Goal: Information Seeking & Learning: Learn about a topic

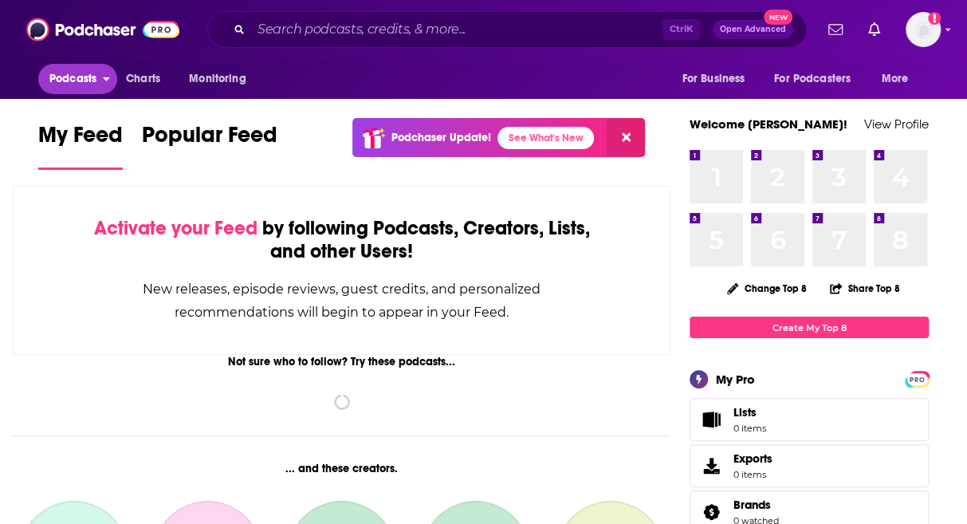
click at [96, 80] on span "Podcasts" at bounding box center [72, 79] width 47 height 22
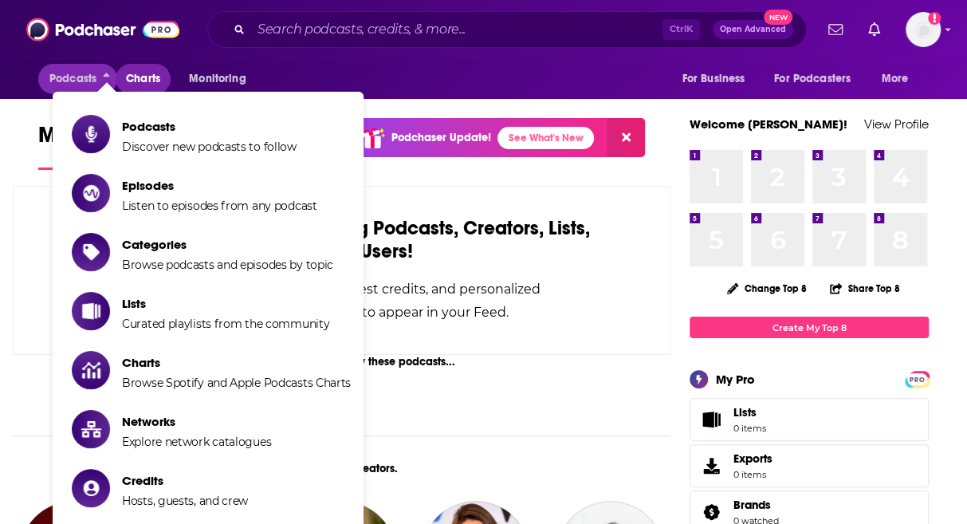
click at [131, 74] on span "Charts" at bounding box center [143, 79] width 34 height 22
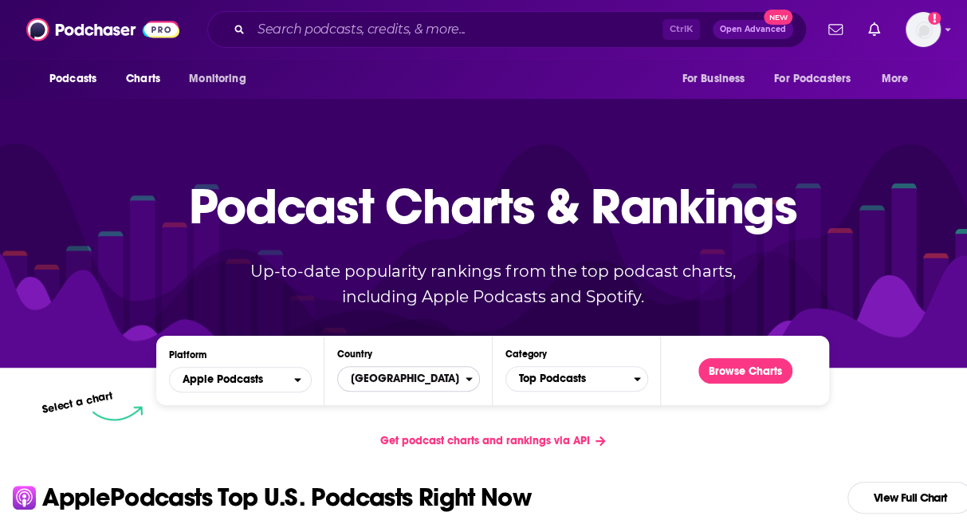
click at [415, 367] on span "[GEOGRAPHIC_DATA]" at bounding box center [402, 378] width 128 height 27
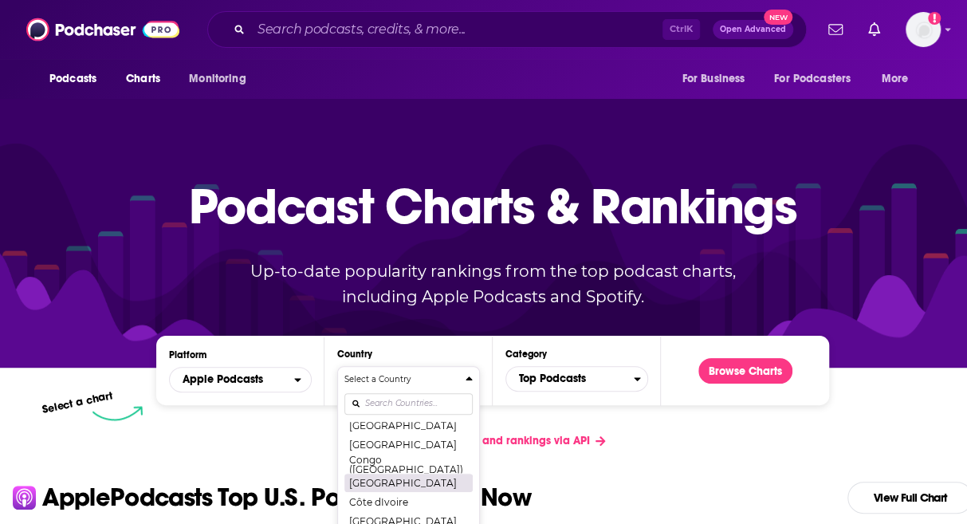
scroll to position [717, 0]
click at [410, 411] on div "Select a Country United States Afghanistan Albania Algeria Angola Anguilla Anti…" at bounding box center [408, 457] width 128 height 168
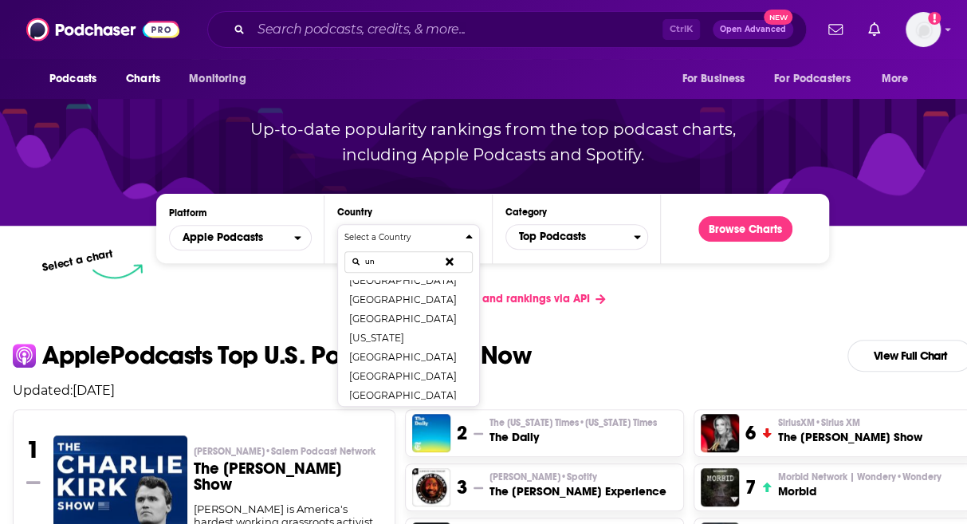
scroll to position [0, 0]
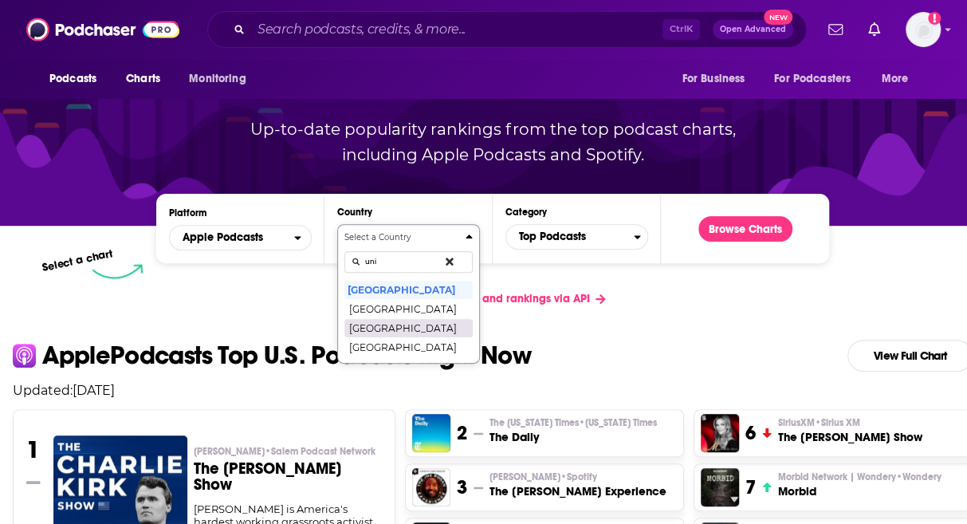
type input "uni"
click at [411, 332] on button "[GEOGRAPHIC_DATA]" at bounding box center [408, 327] width 128 height 19
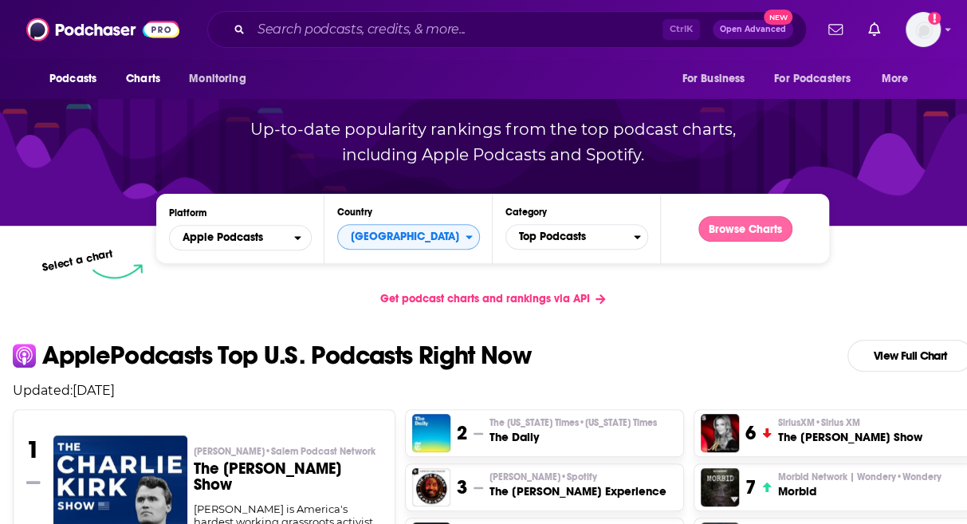
click at [759, 230] on button "Browse Charts" at bounding box center [745, 229] width 94 height 26
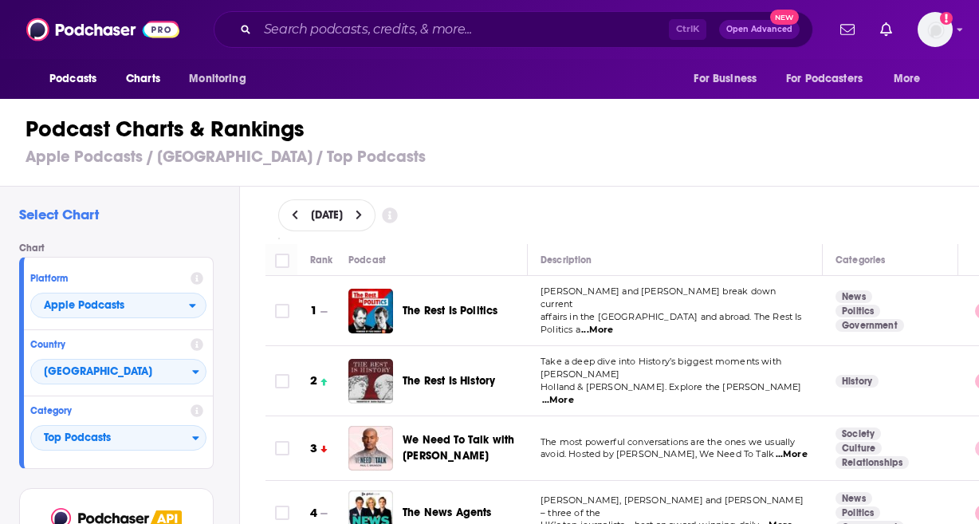
click at [433, 305] on span "The Rest Is Politics" at bounding box center [450, 311] width 95 height 14
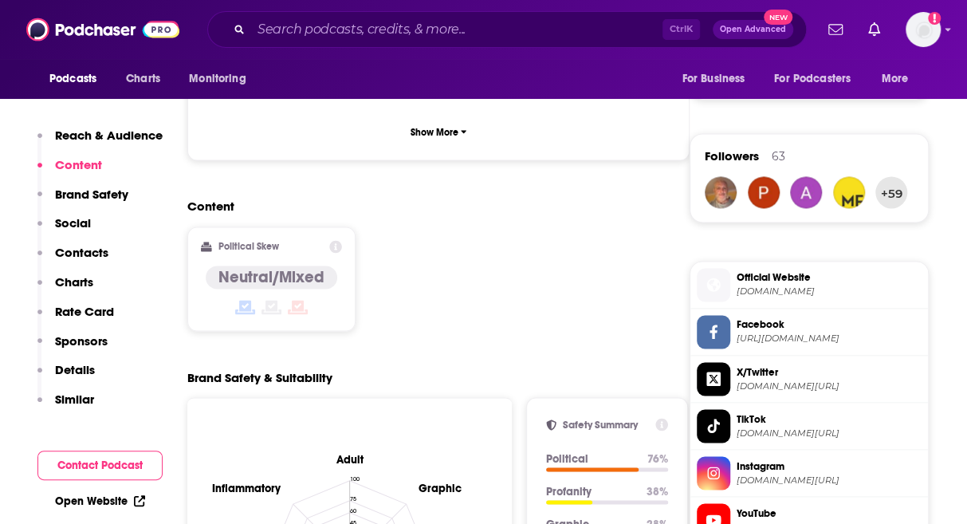
scroll to position [1116, 0]
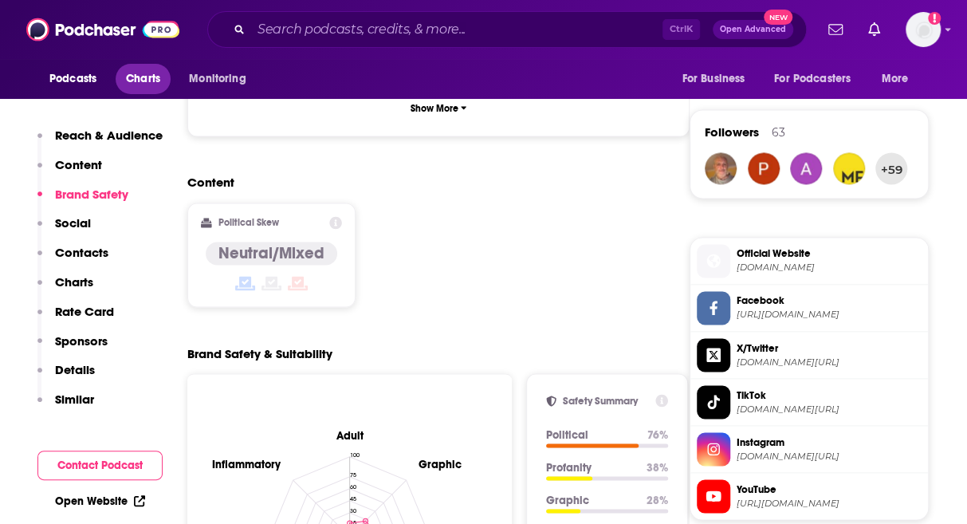
click at [160, 85] on span "Charts" at bounding box center [143, 79] width 34 height 22
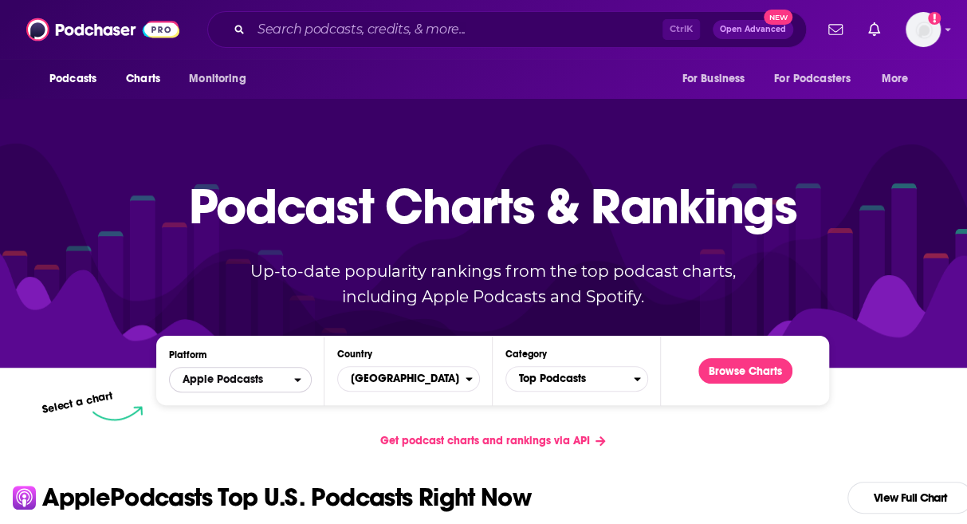
click at [293, 385] on span "Apple Podcasts" at bounding box center [232, 379] width 124 height 27
click at [275, 425] on span "Spotify" at bounding box center [240, 428] width 122 height 10
click at [773, 372] on button "Browse Charts" at bounding box center [745, 371] width 94 height 26
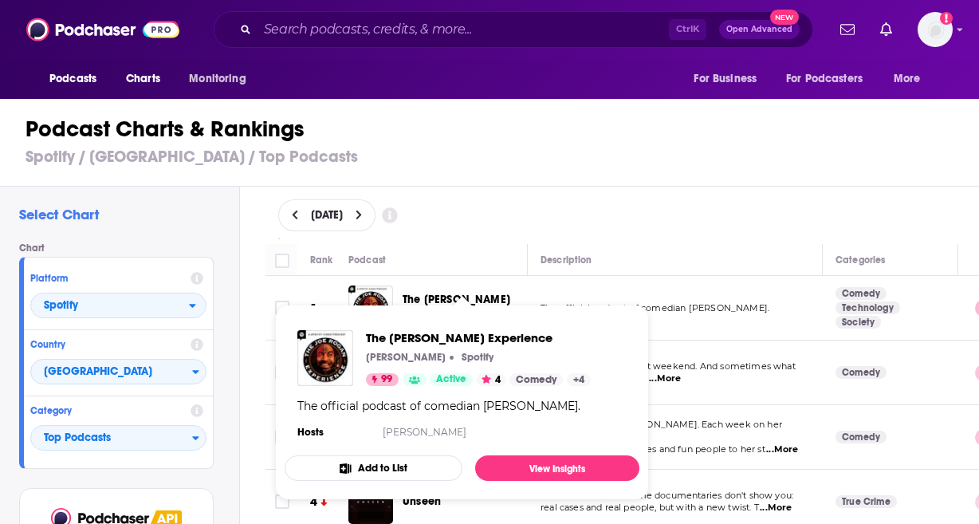
click at [448, 297] on span "The Joe Rogan Experience Joe Rogan Spotify 99 Active 4 Comedy + 4 The official …" at bounding box center [462, 402] width 374 height 214
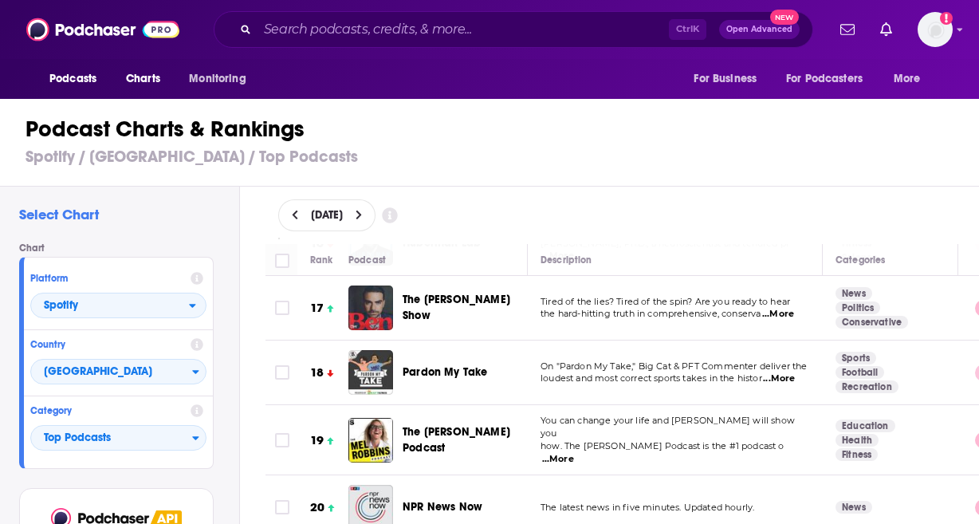
scroll to position [1116, 0]
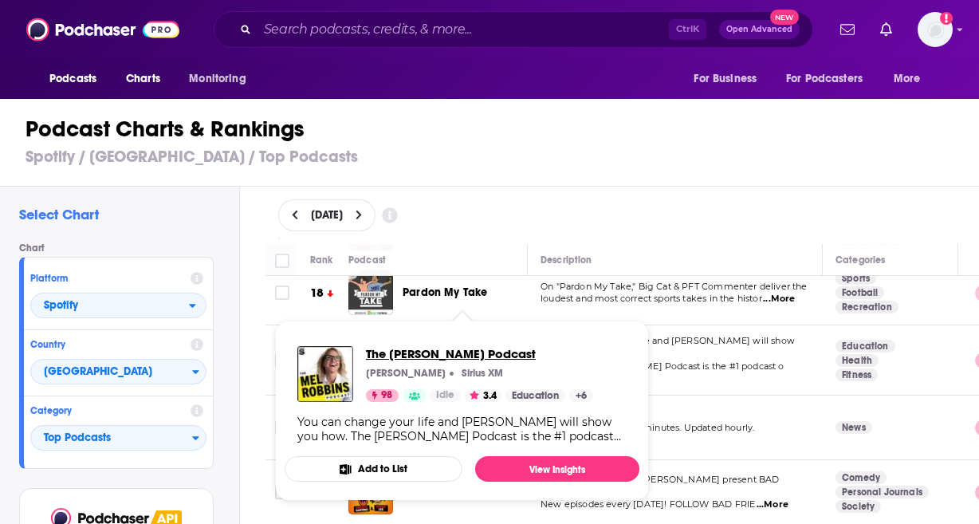
click at [409, 347] on span "The Mel Robbins Podcast" at bounding box center [479, 353] width 227 height 15
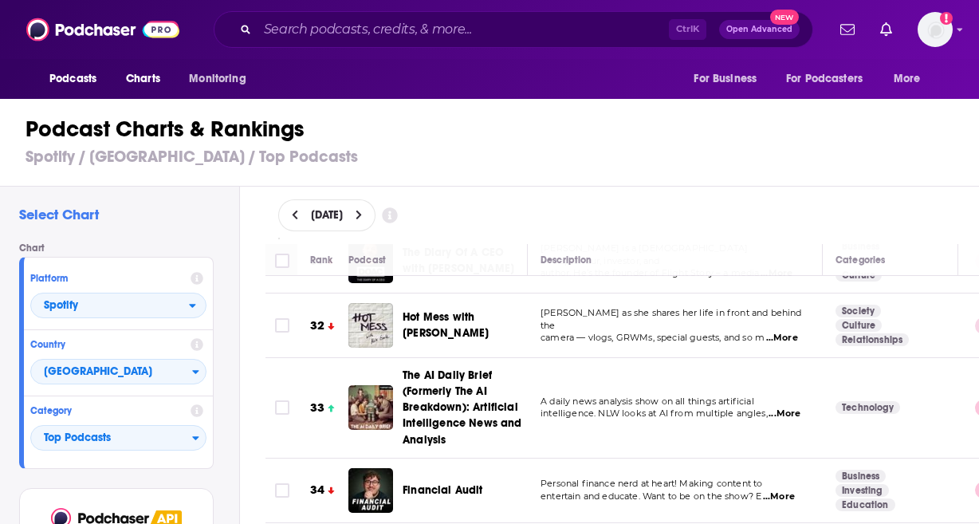
scroll to position [1913, 0]
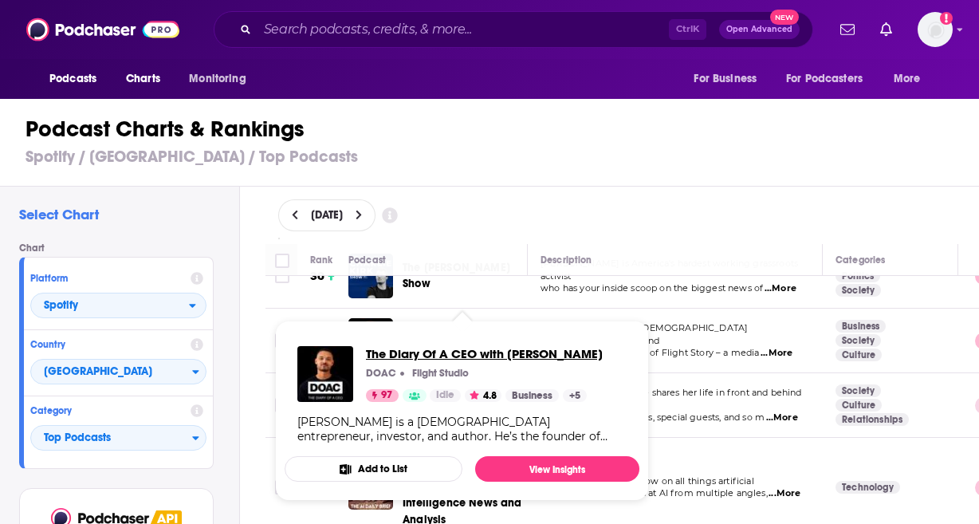
click at [478, 356] on span "The Diary Of A CEO with [PERSON_NAME]" at bounding box center [484, 353] width 237 height 15
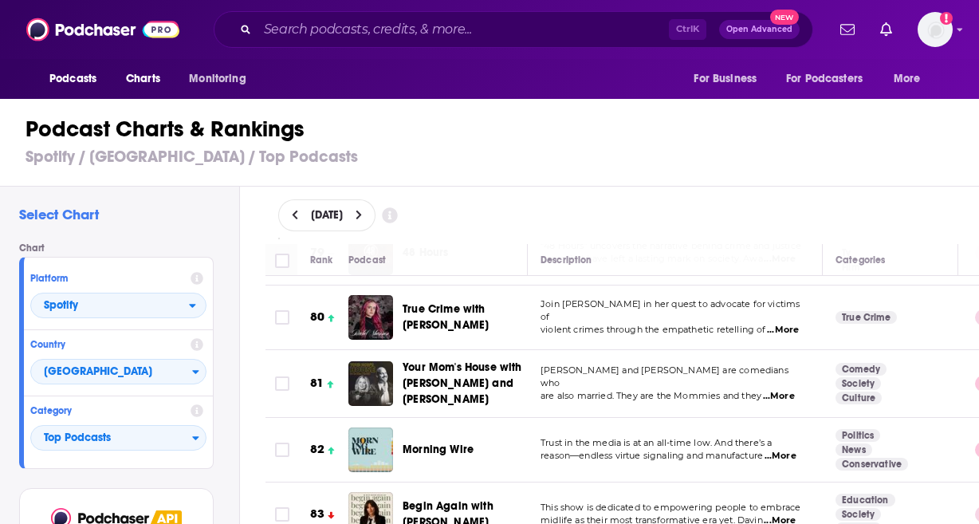
scroll to position [5261, 0]
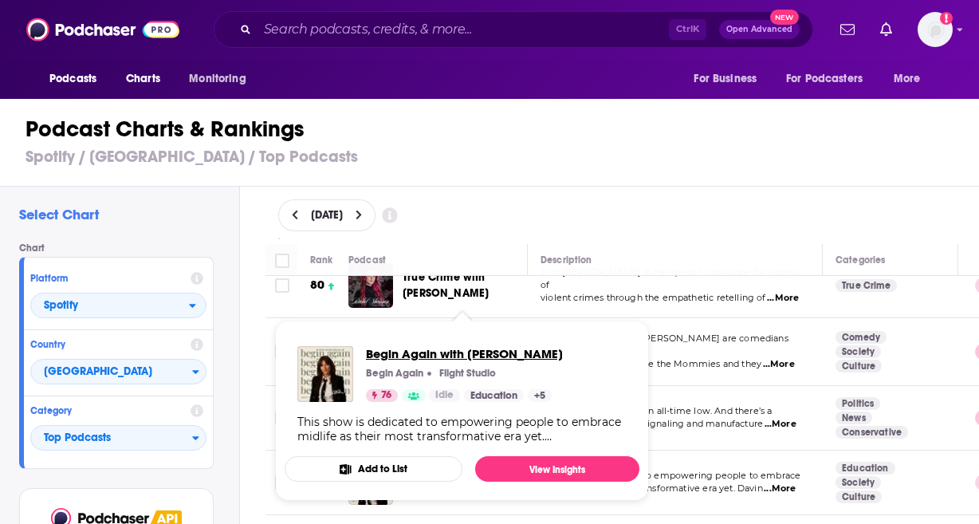
click at [466, 356] on span "Begin Again with [PERSON_NAME]" at bounding box center [464, 353] width 197 height 15
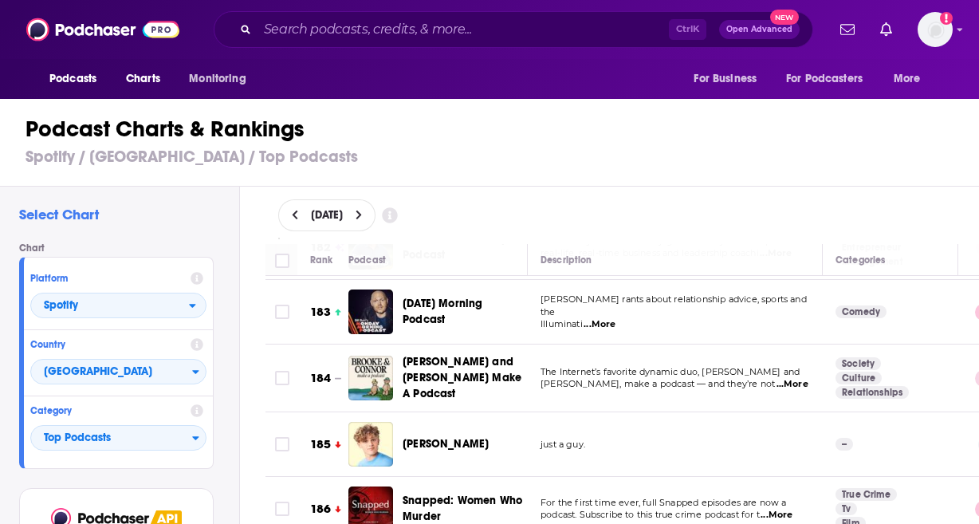
scroll to position [12037, 0]
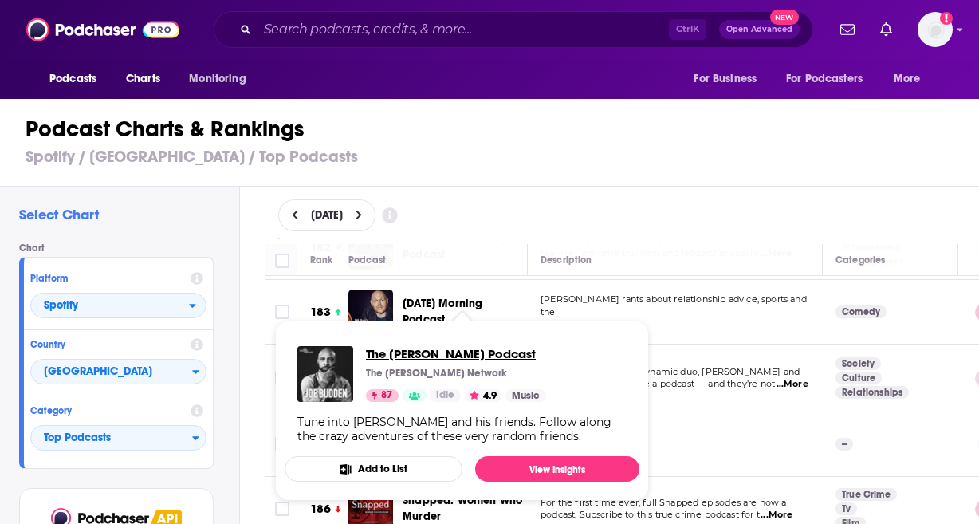
click at [465, 352] on span "The Joe Budden Podcast" at bounding box center [456, 353] width 180 height 15
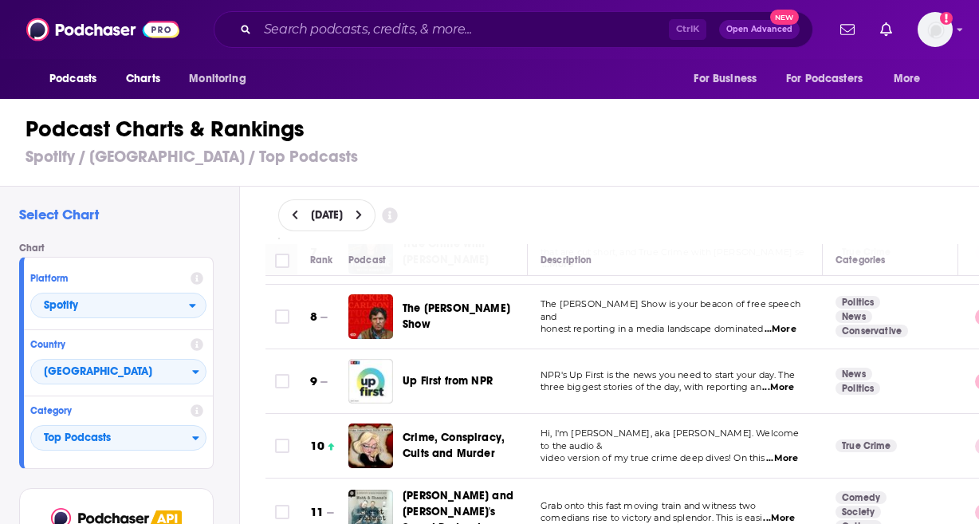
scroll to position [478, 0]
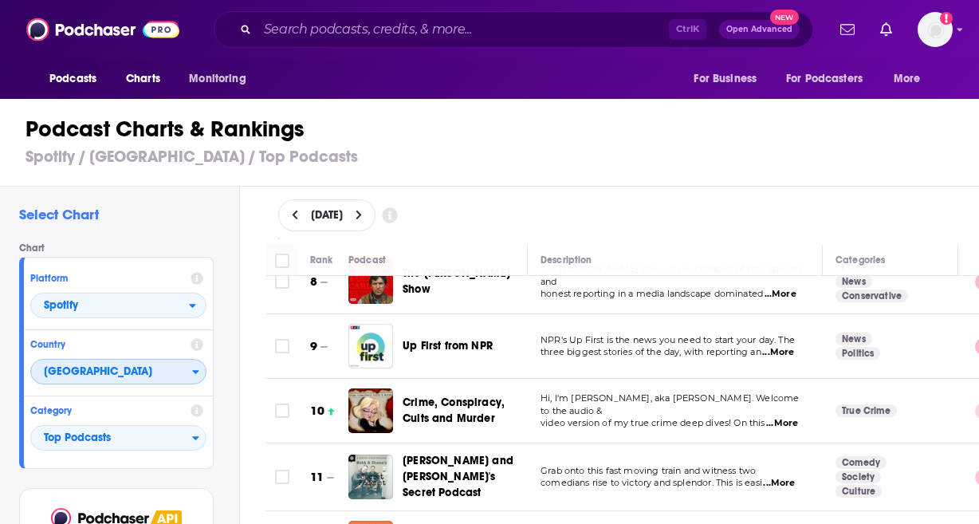
click at [132, 361] on span "[GEOGRAPHIC_DATA]" at bounding box center [111, 372] width 161 height 27
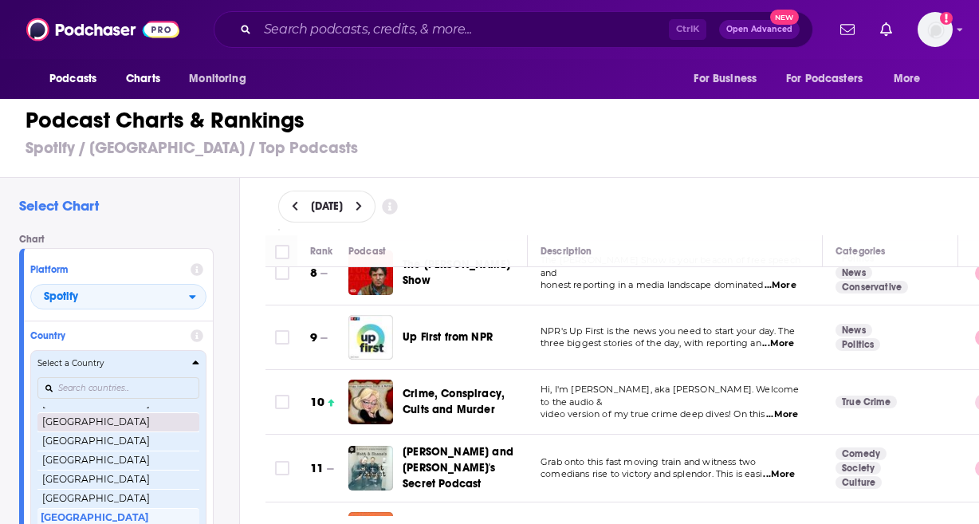
scroll to position [378, 0]
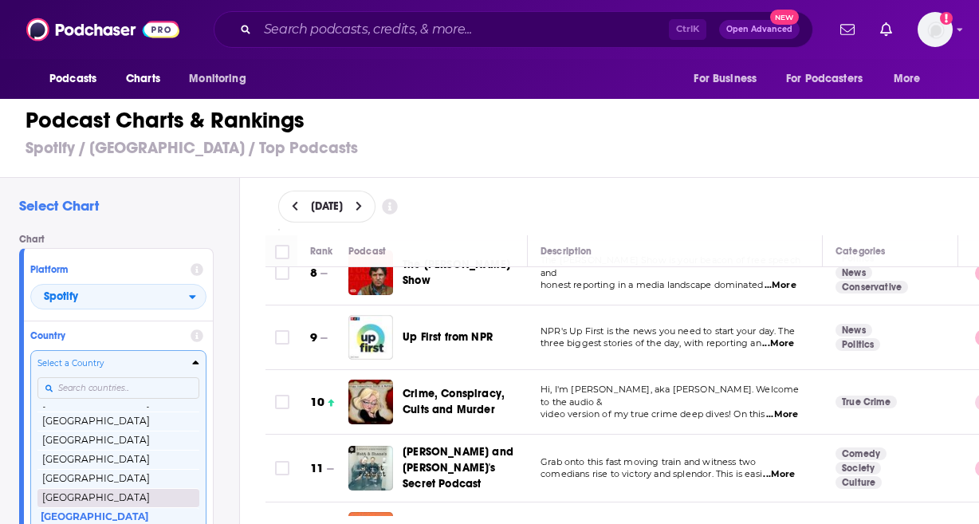
click at [128, 490] on button "[GEOGRAPHIC_DATA]" at bounding box center [118, 497] width 162 height 19
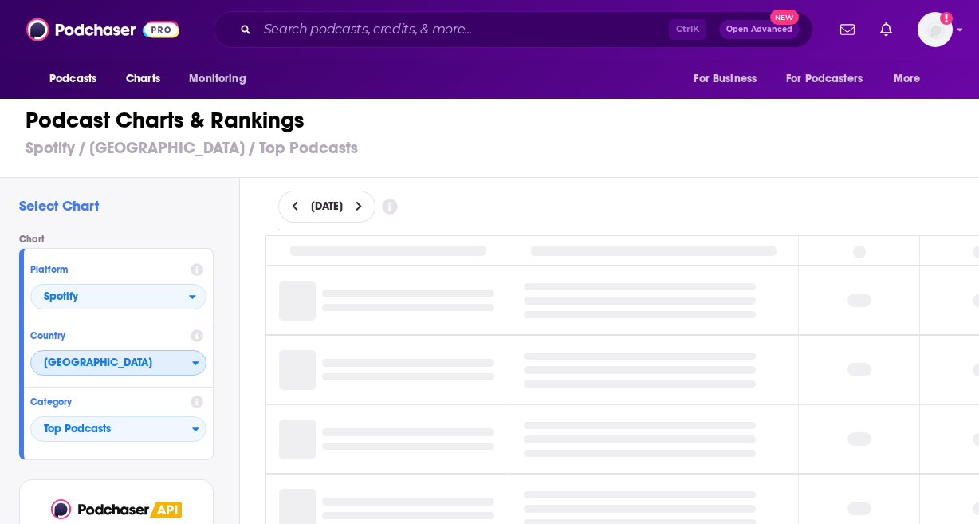
click at [121, 364] on span "[GEOGRAPHIC_DATA]" at bounding box center [111, 363] width 161 height 27
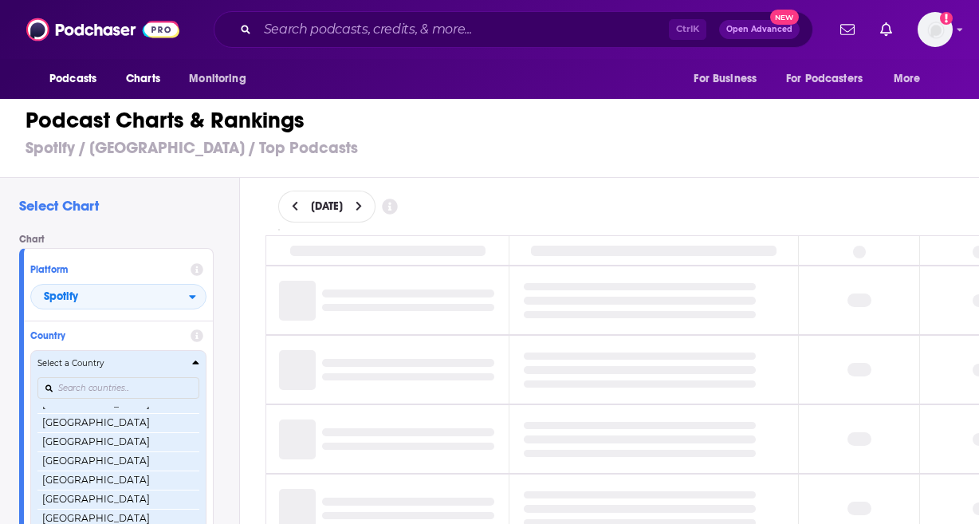
scroll to position [378, 0]
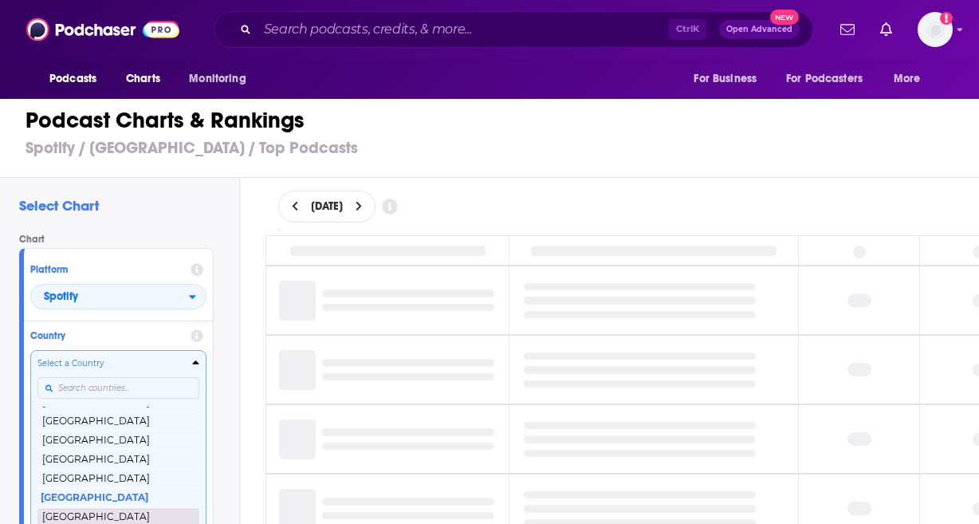
click at [113, 516] on button "[GEOGRAPHIC_DATA]" at bounding box center [118, 516] width 162 height 19
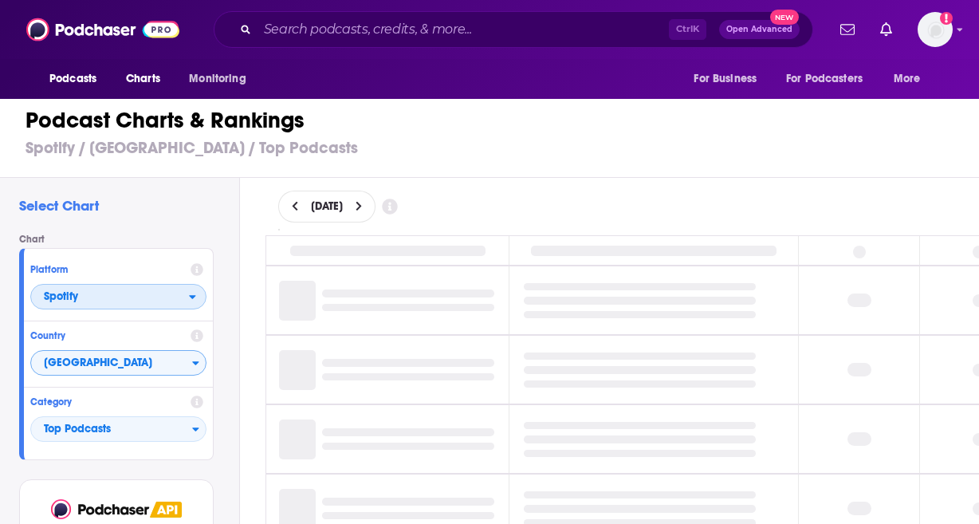
click at [121, 305] on span "Spotify" at bounding box center [110, 297] width 158 height 27
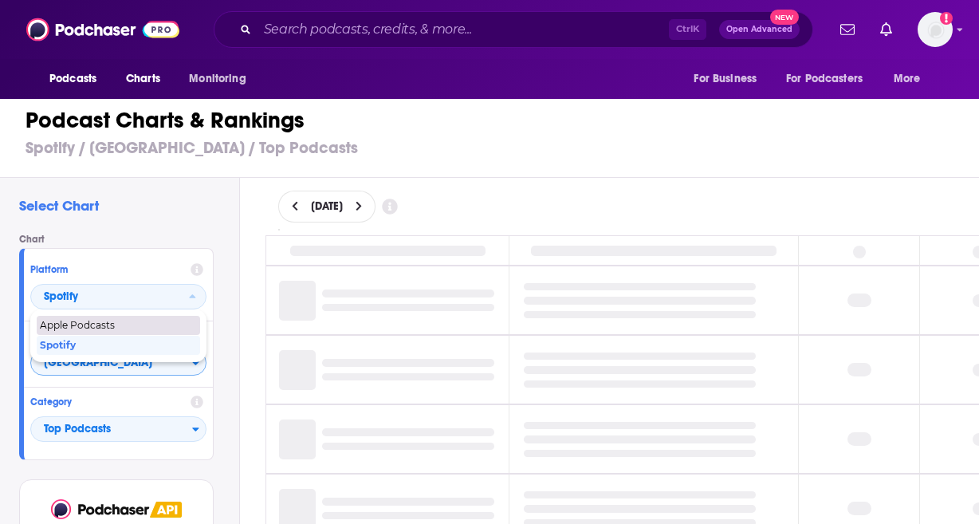
click at [169, 243] on h4 "Chart" at bounding box center [122, 239] width 207 height 11
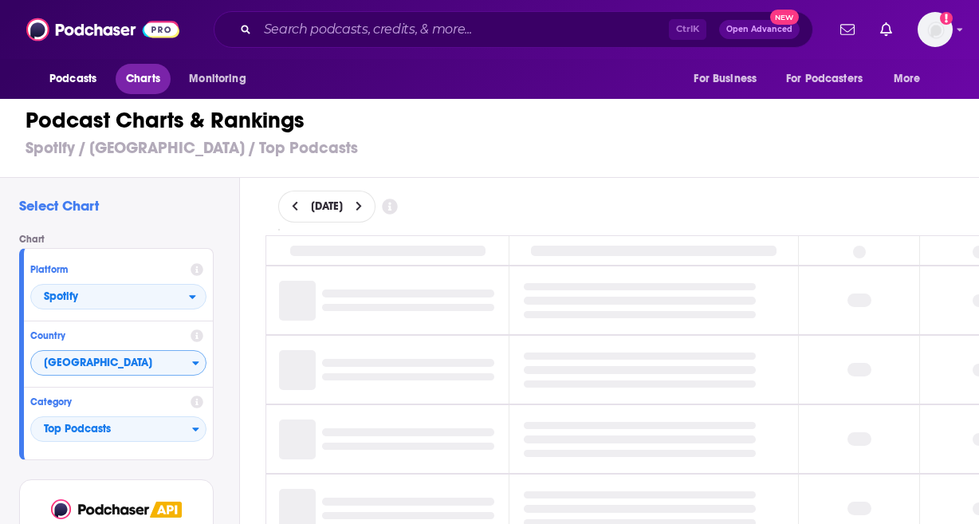
click at [135, 86] on span "Charts" at bounding box center [143, 79] width 34 height 22
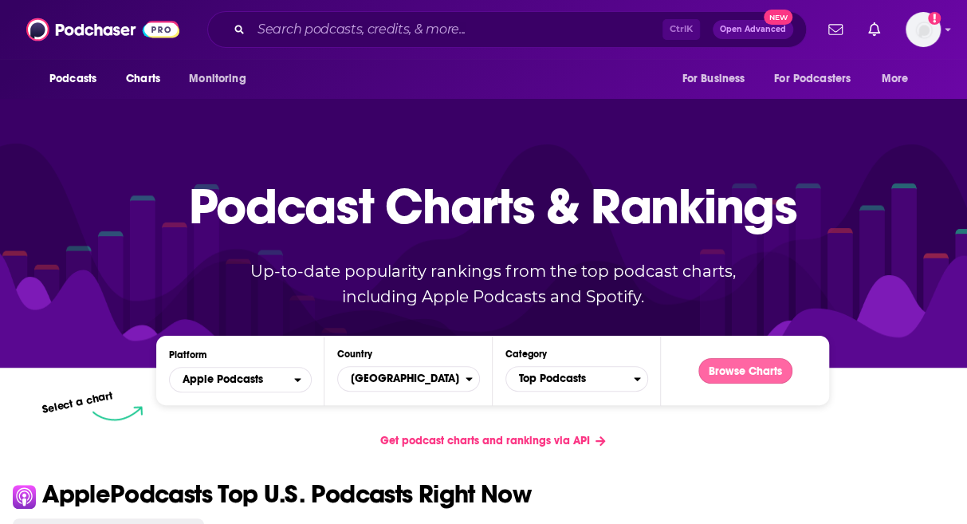
click at [753, 361] on button "Browse Charts" at bounding box center [745, 371] width 94 height 26
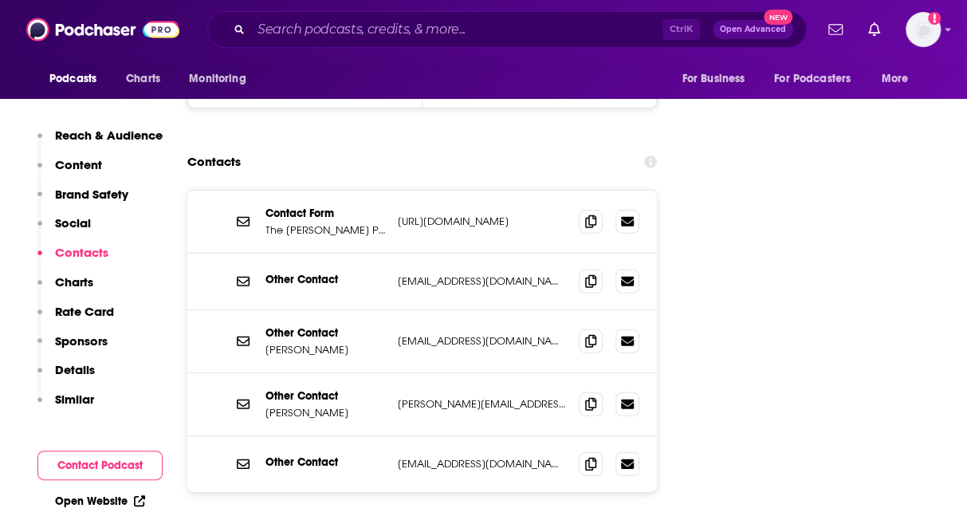
scroll to position [2073, 0]
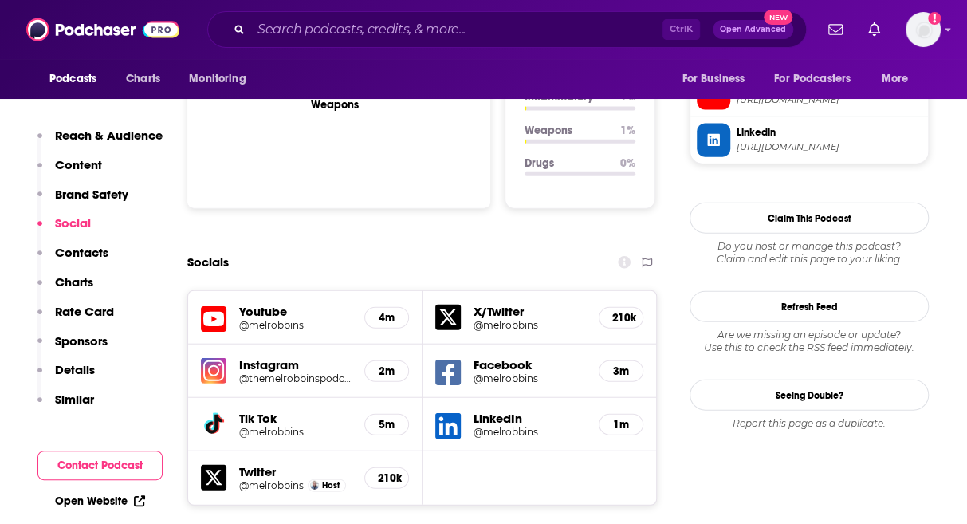
scroll to position [1355, 0]
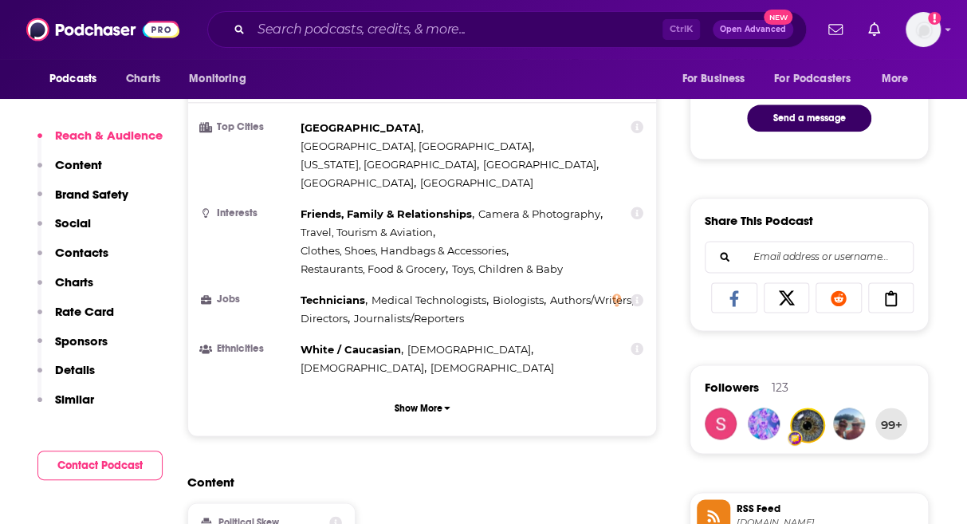
scroll to position [957, 0]
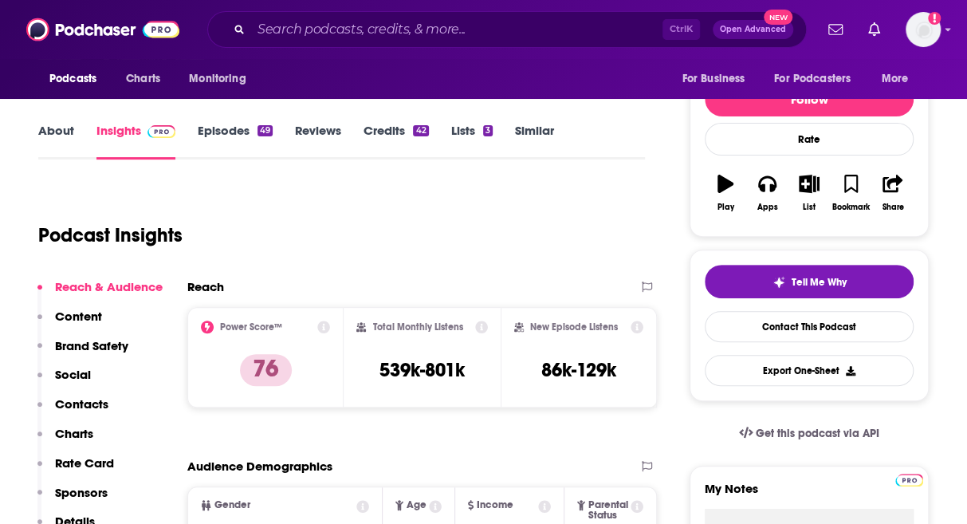
scroll to position [420, 0]
